Goal: Check status: Check status

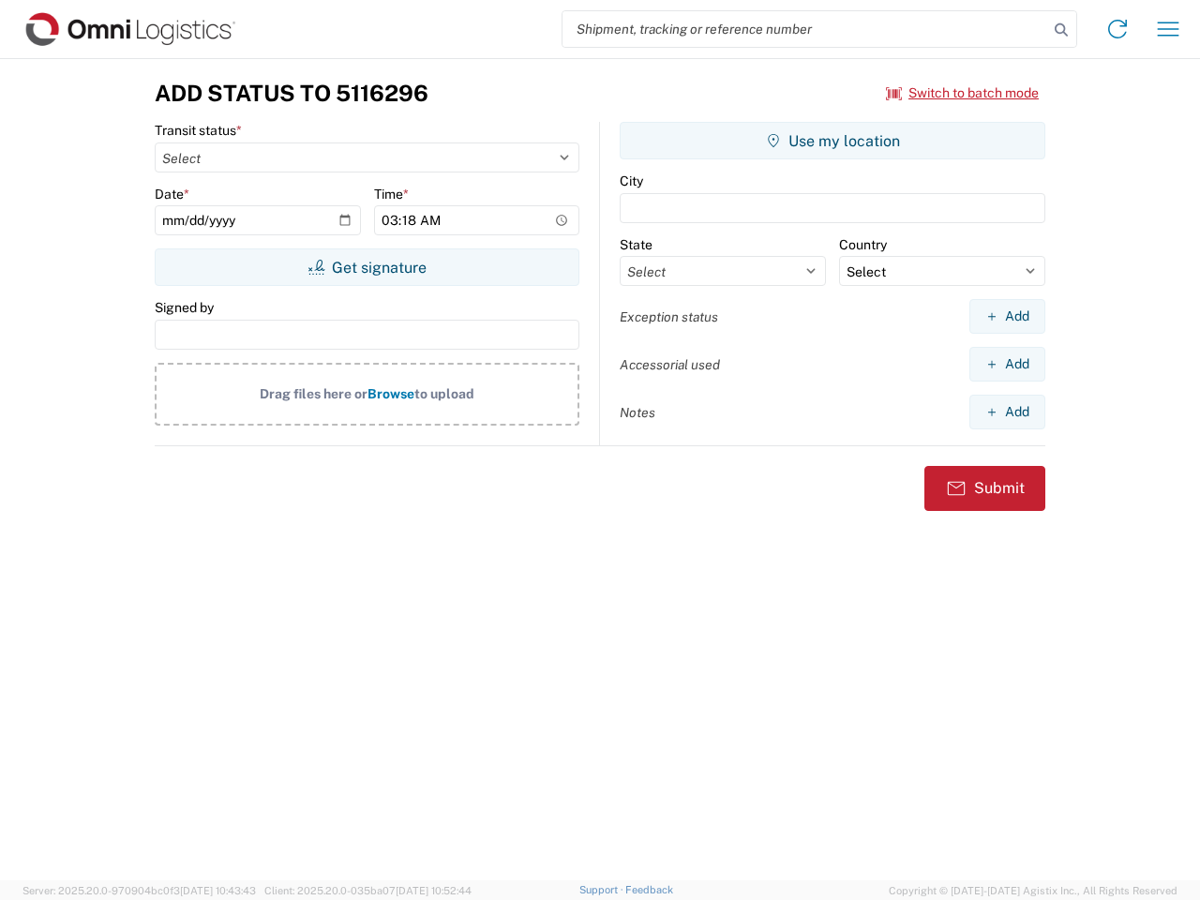
click at [805, 29] on input "search" at bounding box center [805, 29] width 486 height 36
click at [1061, 30] on icon at bounding box center [1061, 30] width 26 height 26
click at [1117, 29] on icon at bounding box center [1117, 29] width 30 height 30
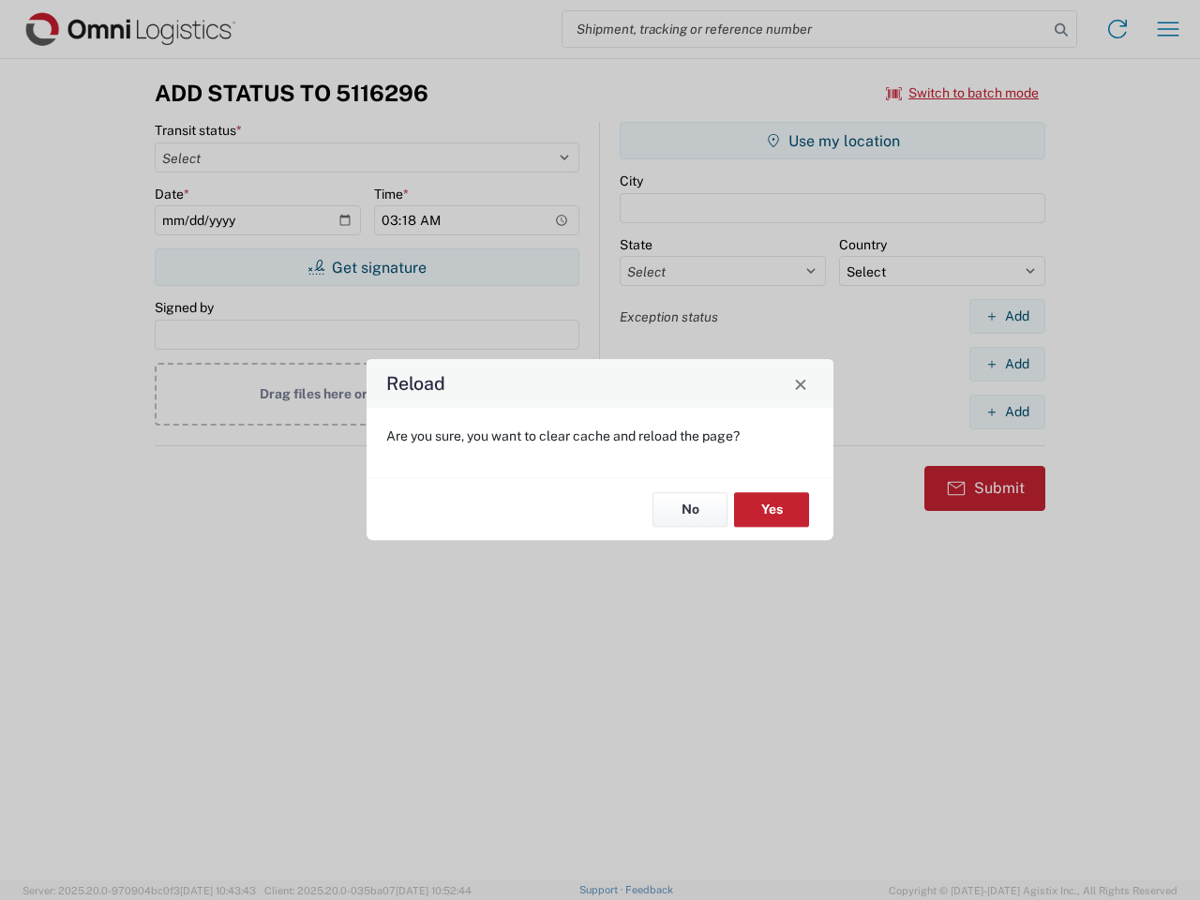
click at [963, 93] on div "Reload Are you sure, you want to clear cache and reload the page? No Yes" at bounding box center [600, 450] width 1200 height 900
click at [367, 267] on div "Reload Are you sure, you want to clear cache and reload the page? No Yes" at bounding box center [600, 450] width 1200 height 900
click at [832, 141] on div "Reload Are you sure, you want to clear cache and reload the page? No Yes" at bounding box center [600, 450] width 1200 height 900
click at [1007, 316] on div "Reload Are you sure, you want to clear cache and reload the page? No Yes" at bounding box center [600, 450] width 1200 height 900
click at [1007, 364] on div "Reload Are you sure, you want to clear cache and reload the page? No Yes" at bounding box center [600, 450] width 1200 height 900
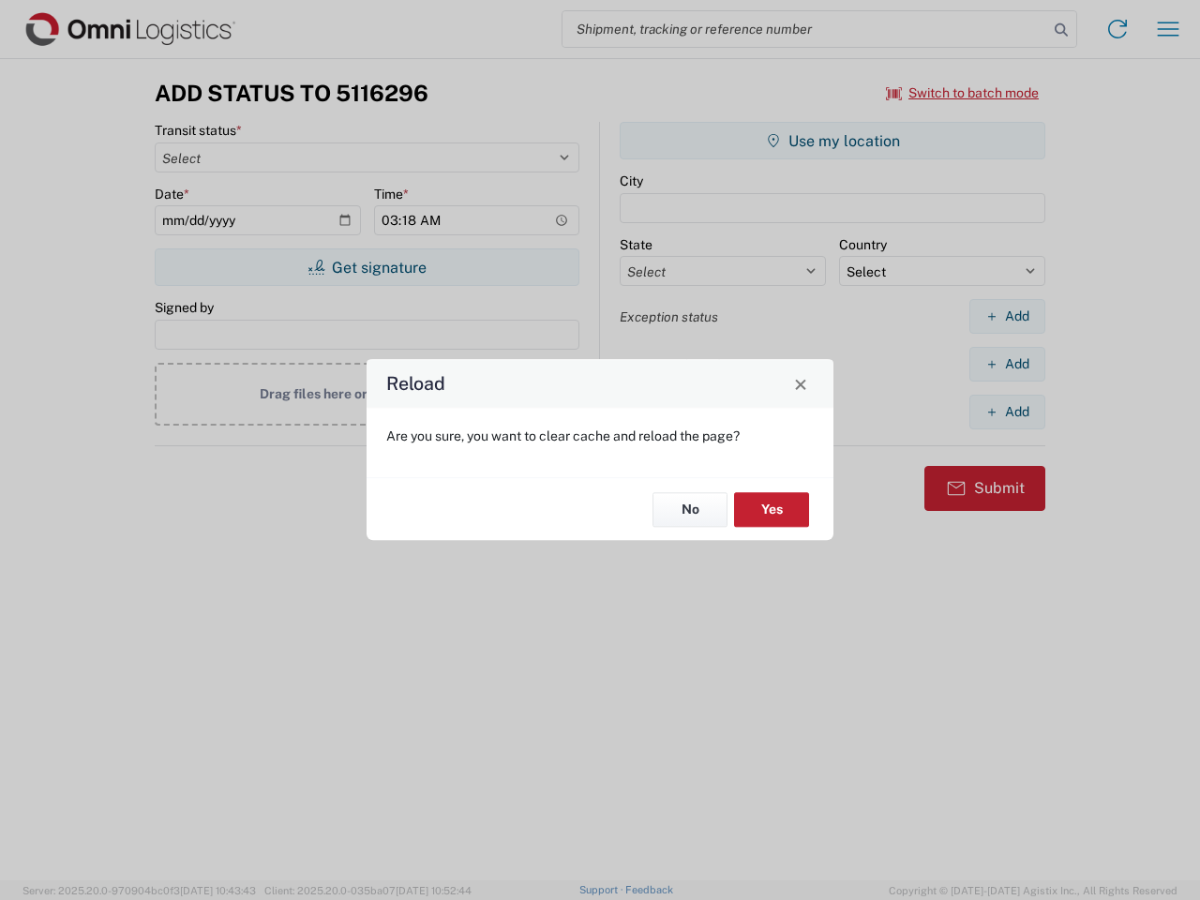
click at [1007, 412] on div "Reload Are you sure, you want to clear cache and reload the page? No Yes" at bounding box center [600, 450] width 1200 height 900
